Goal: Information Seeking & Learning: Learn about a topic

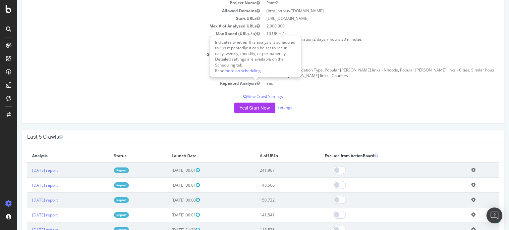
scroll to position [88, 0]
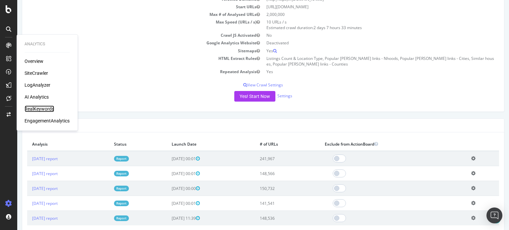
click at [40, 109] on div "RealKeywords" at bounding box center [39, 109] width 29 height 7
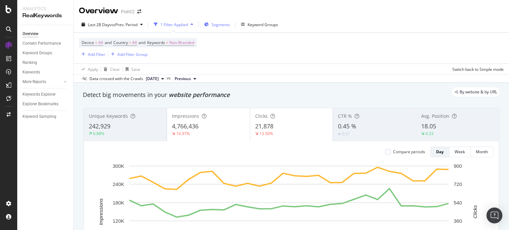
click at [219, 27] on div "Segments" at bounding box center [220, 25] width 19 height 6
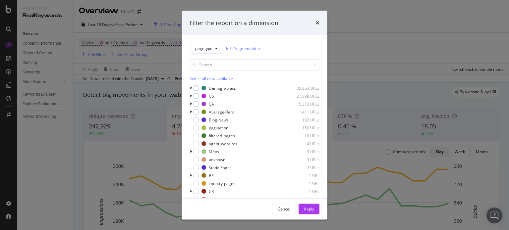
click at [367, 49] on div "Filter the report on a dimension pagetype Edit Segmentation Select all data ava…" at bounding box center [254, 115] width 509 height 230
